Goal: Go to known website: Go to known website

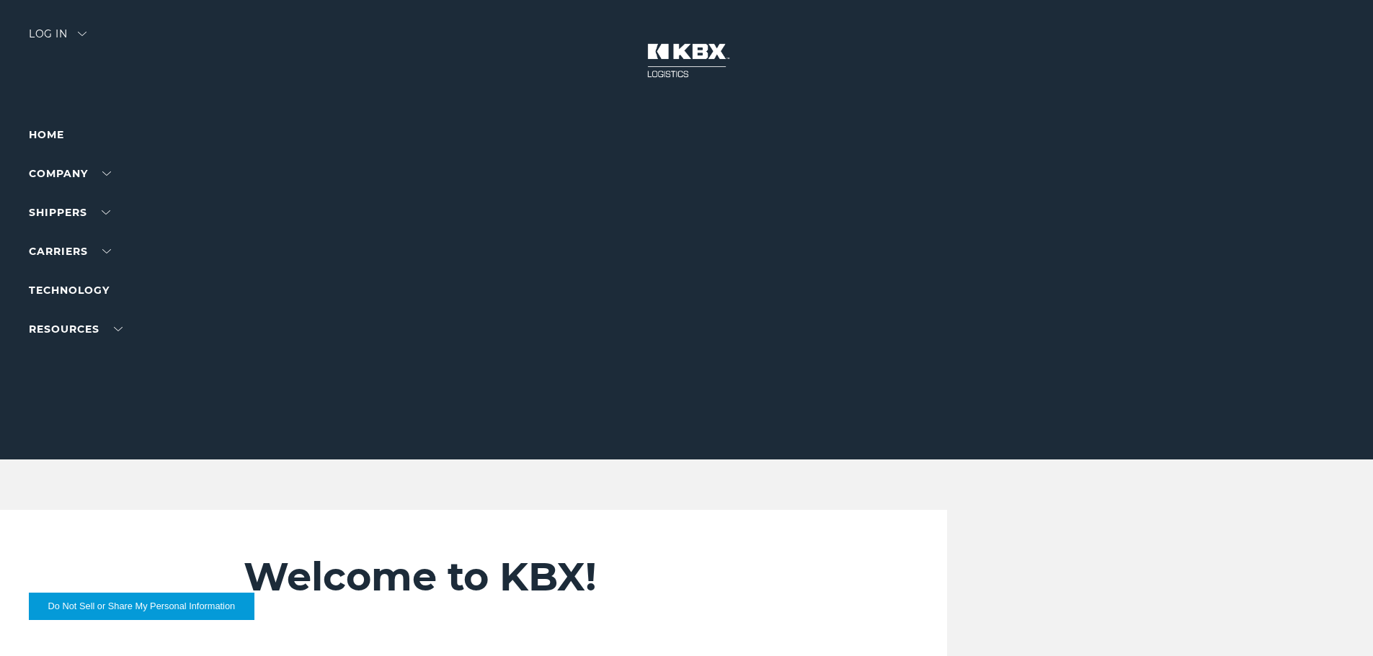
click at [58, 30] on div "Log in" at bounding box center [58, 39] width 58 height 21
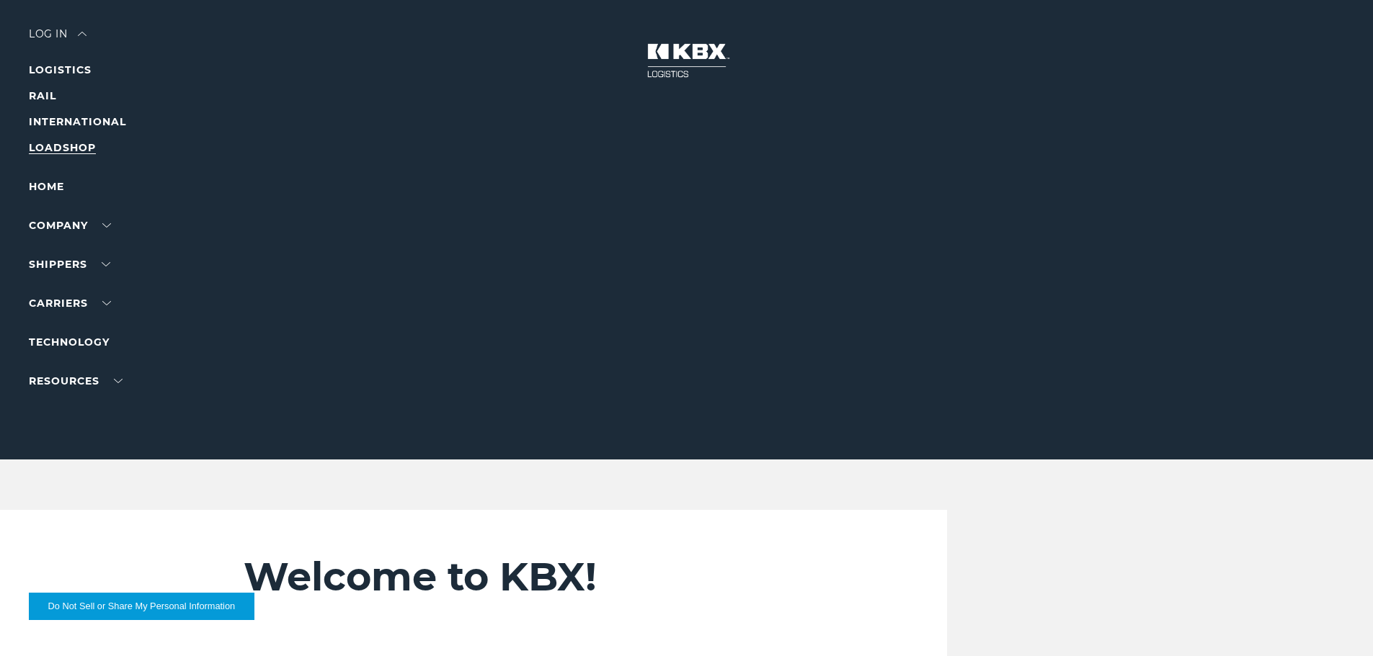
click at [53, 148] on link "LOADSHOP" at bounding box center [62, 147] width 67 height 13
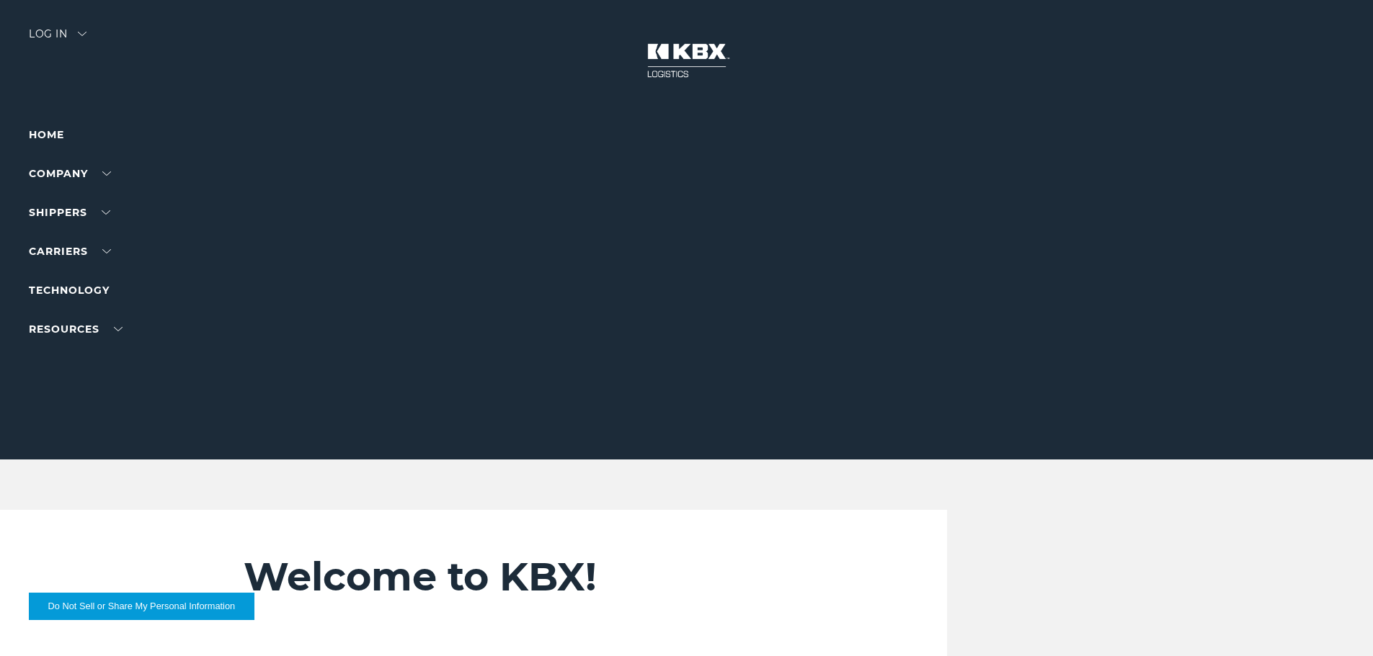
click at [52, 35] on div "Log in" at bounding box center [58, 39] width 58 height 21
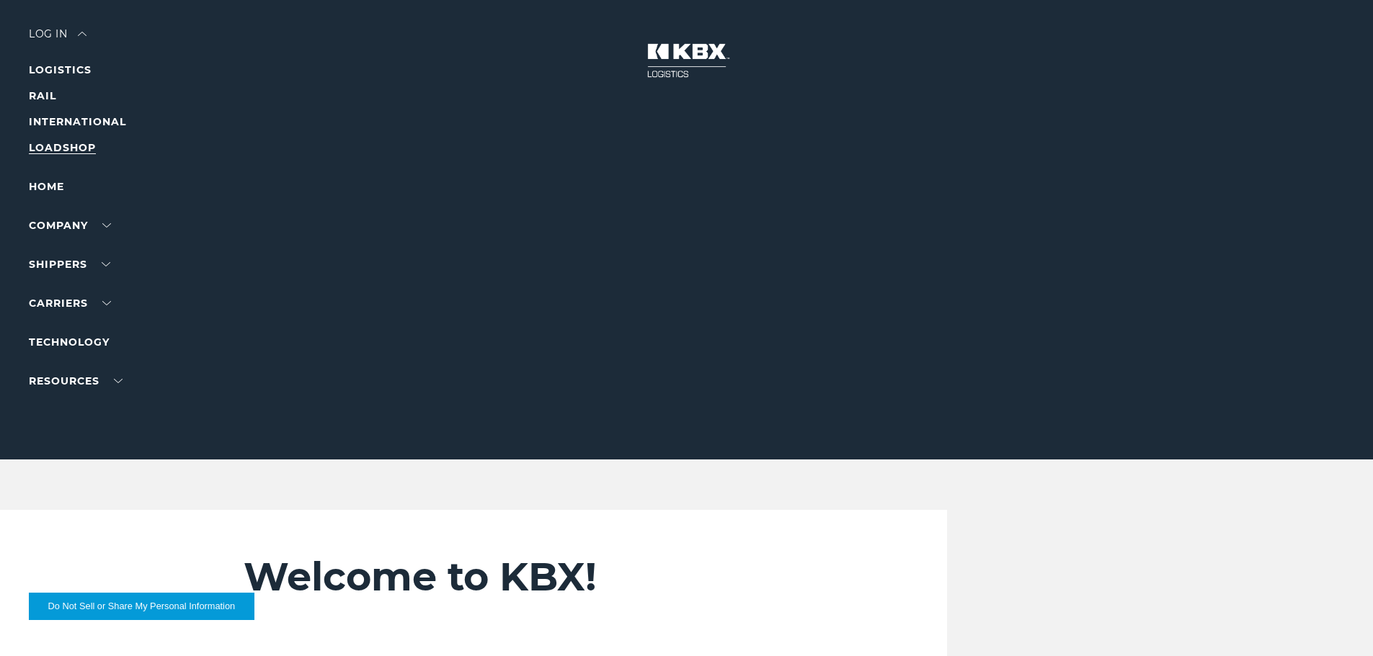
click at [73, 149] on link "LOADSHOP" at bounding box center [62, 147] width 67 height 13
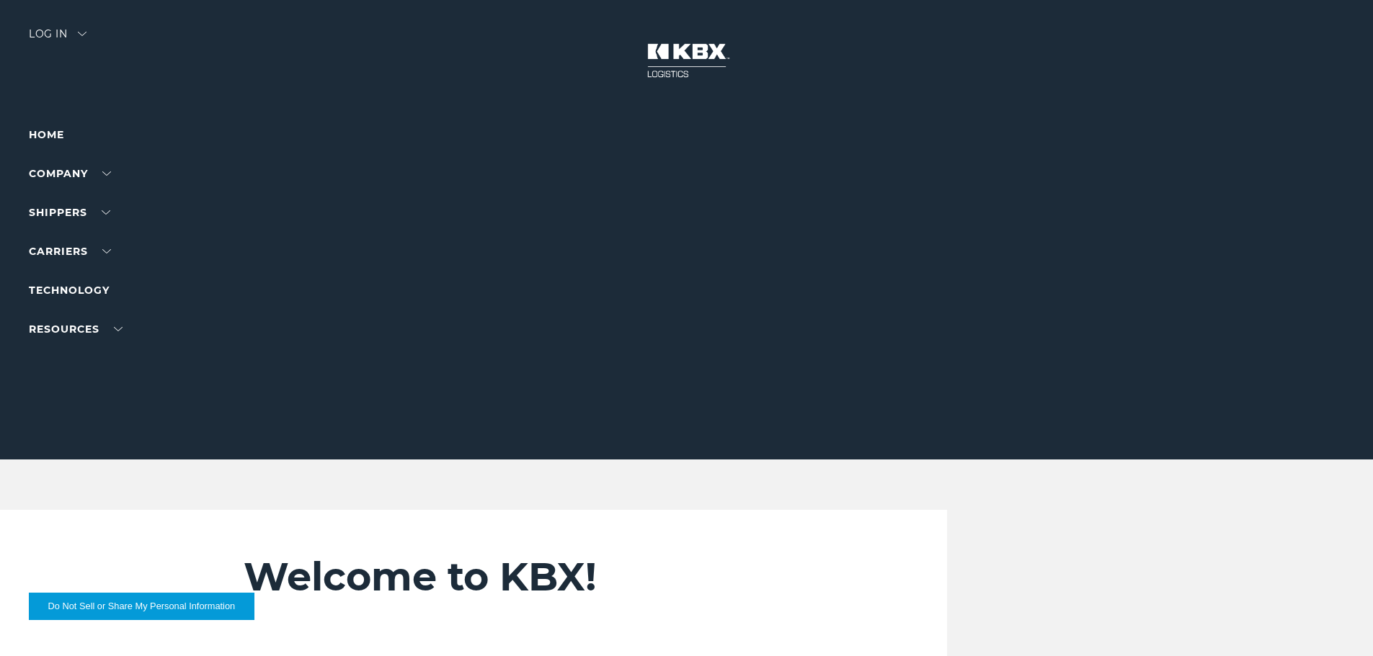
click at [70, 42] on div "Log in" at bounding box center [58, 39] width 58 height 21
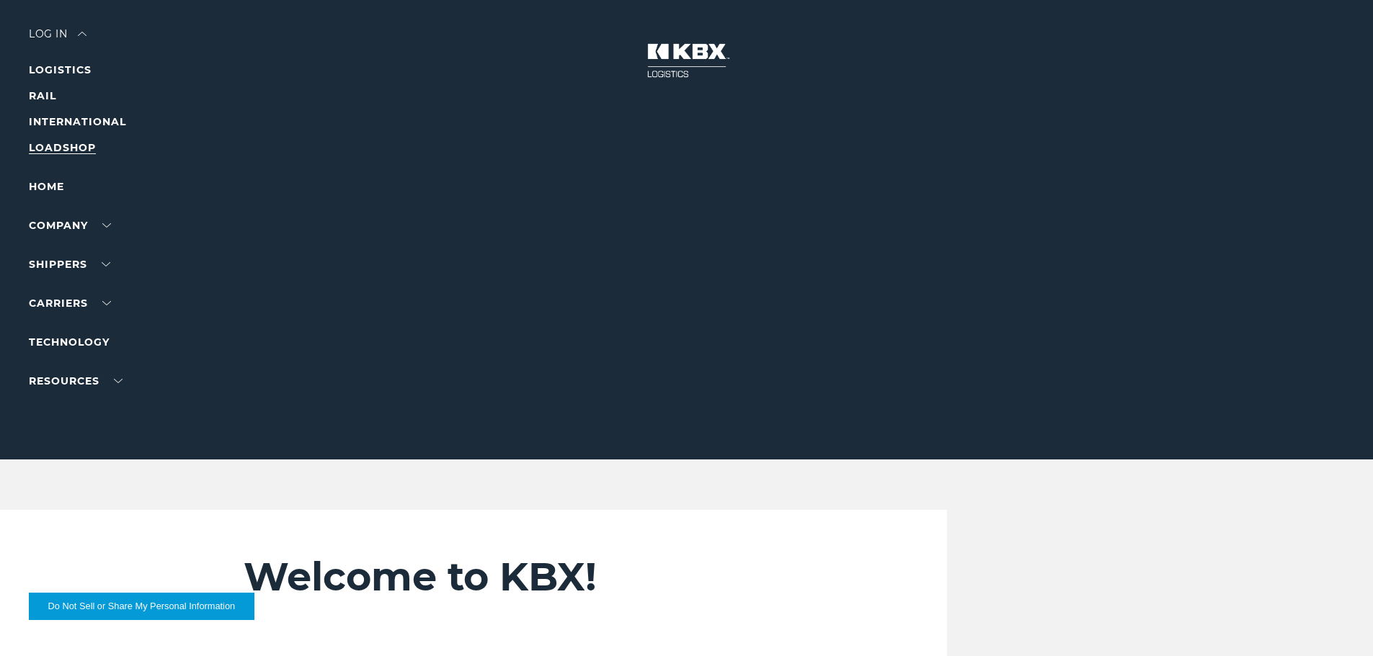
click at [82, 151] on link "LOADSHOP" at bounding box center [62, 147] width 67 height 13
